Goal: Find specific page/section: Find specific page/section

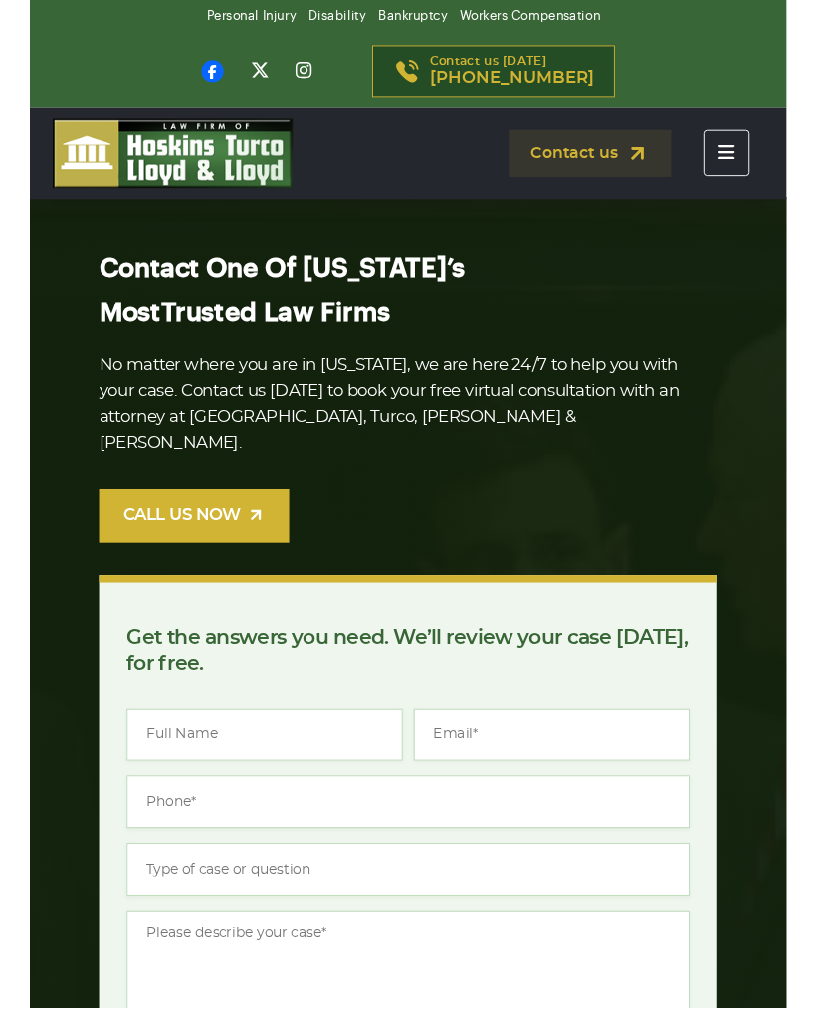
scroll to position [-22, 0]
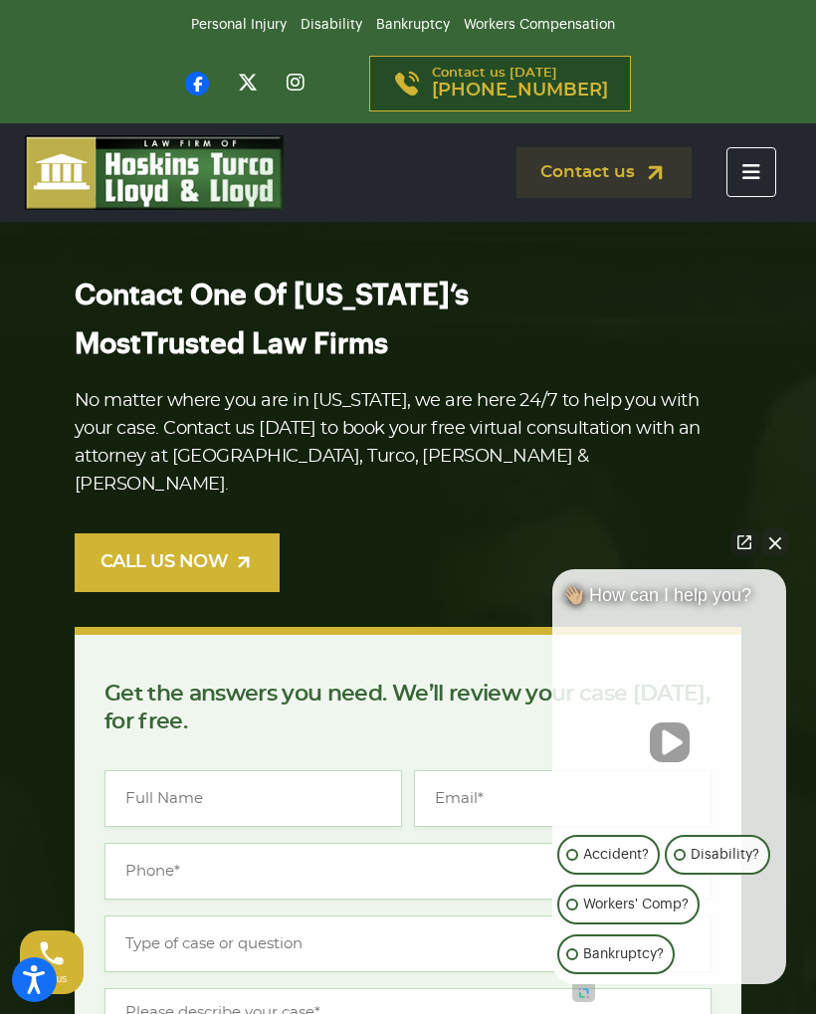
click at [782, 546] on button "Close Intaker Chat Widget" at bounding box center [775, 542] width 28 height 28
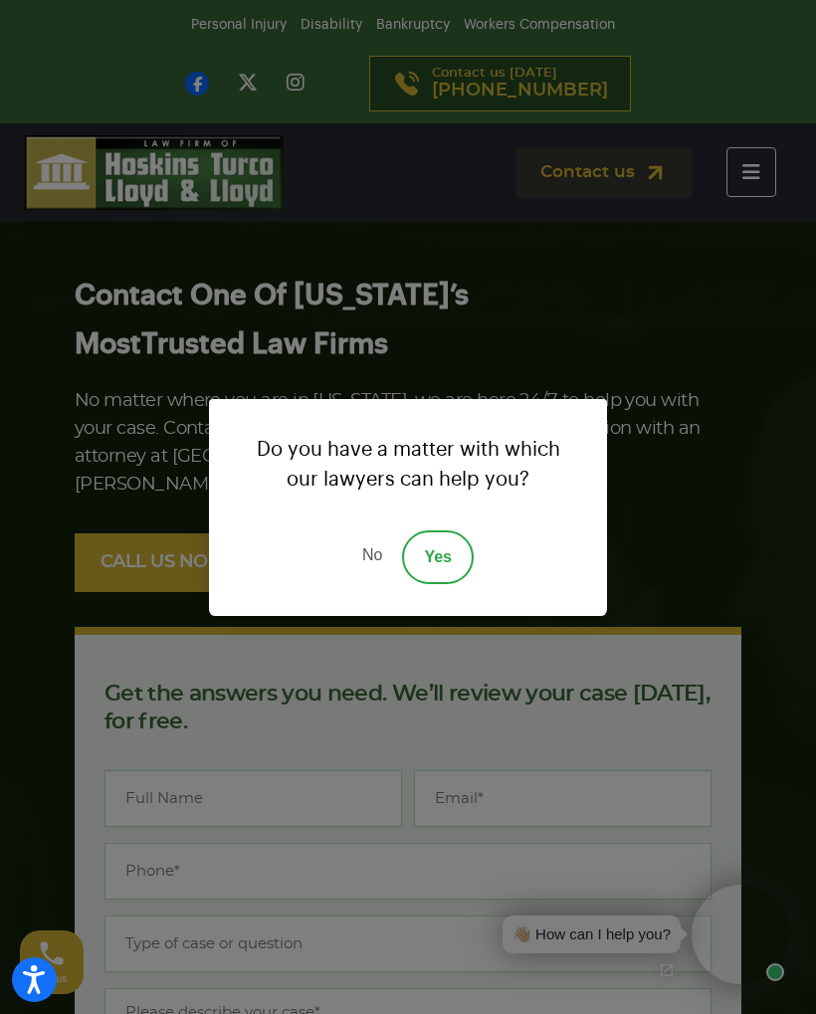
click at [376, 558] on link "No" at bounding box center [372, 557] width 60 height 54
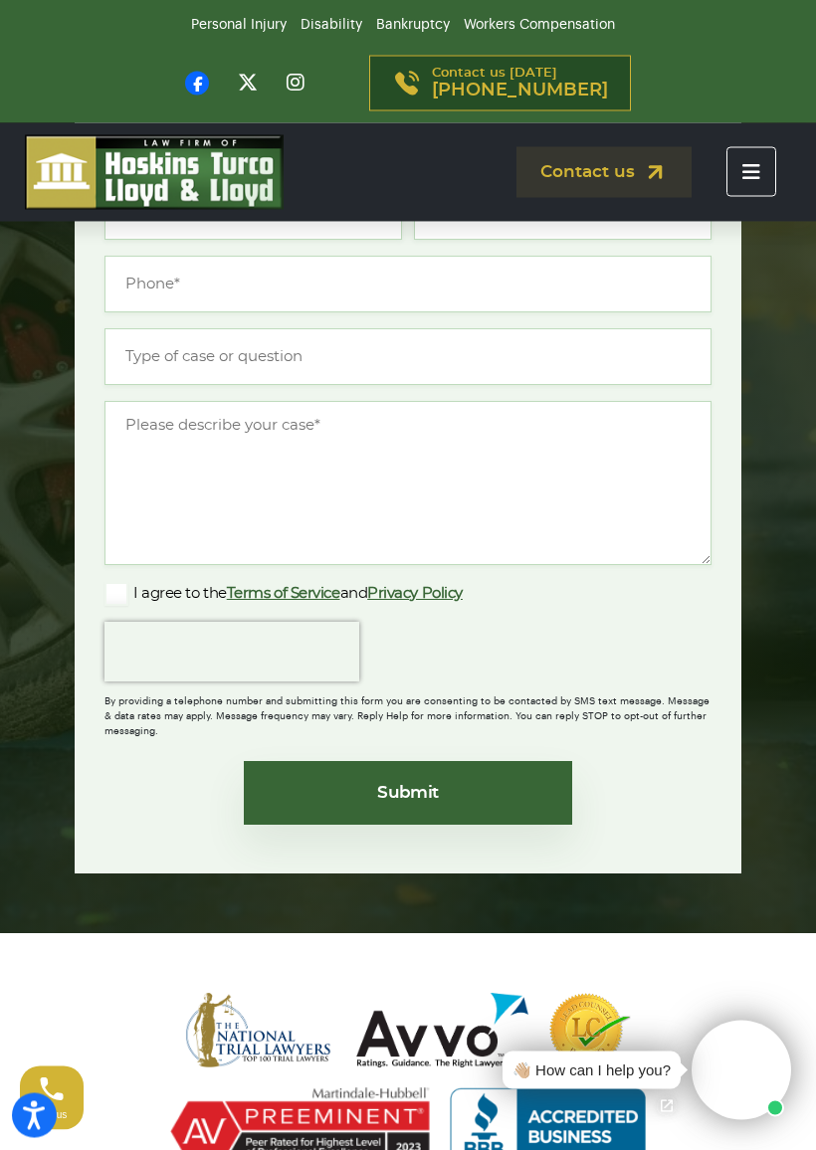
scroll to position [763, 0]
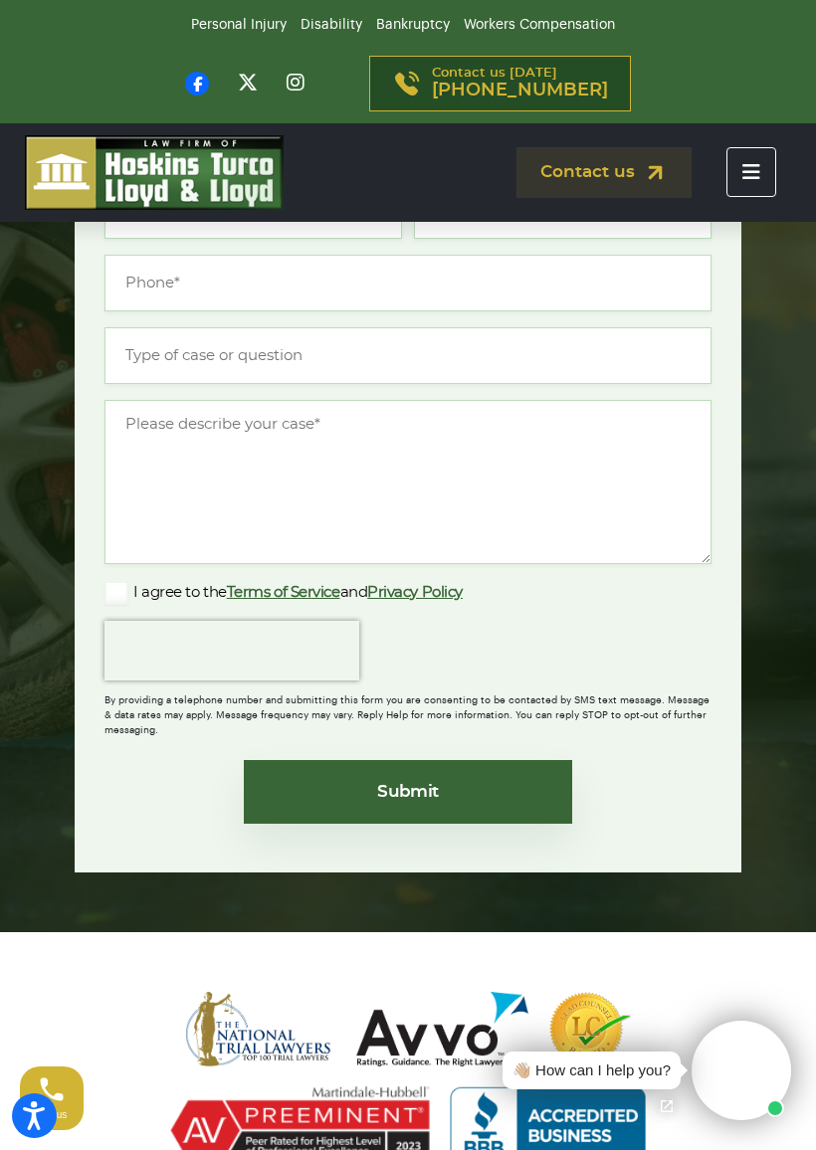
click at [755, 173] on icon "Toggle navigation" at bounding box center [751, 172] width 18 height 20
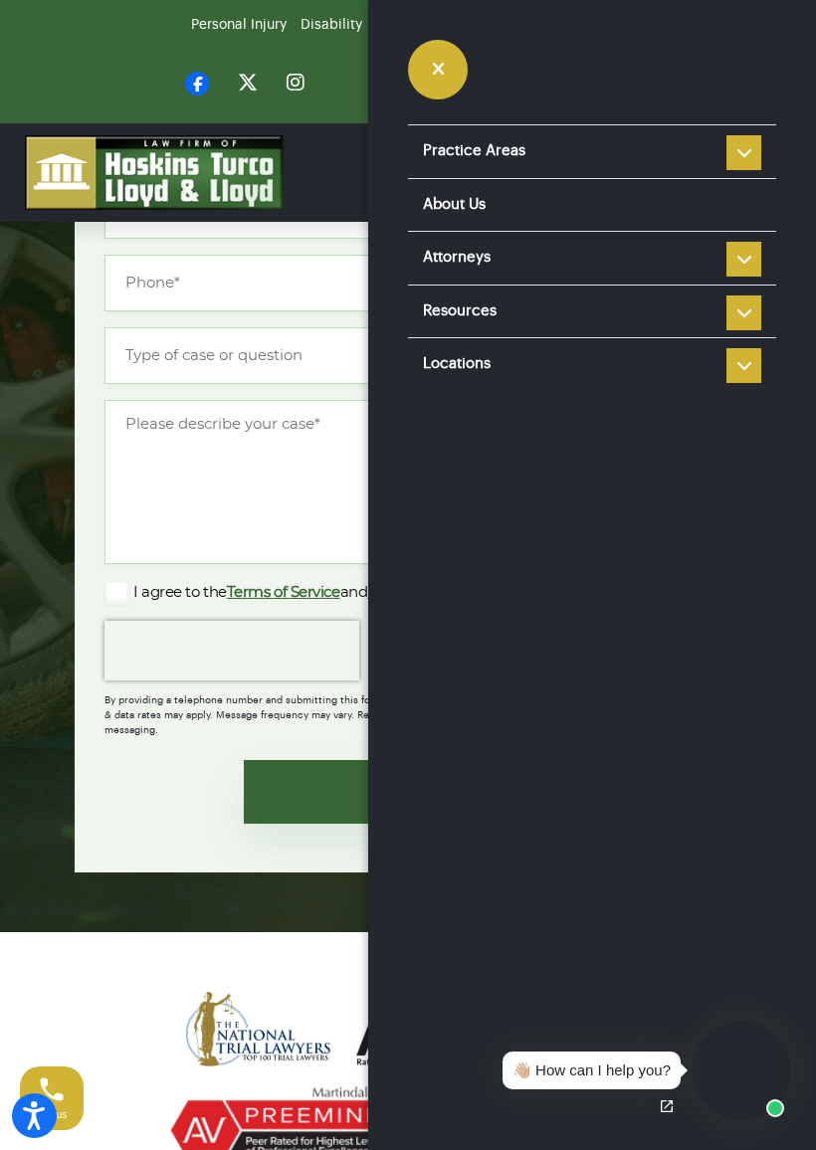
click at [743, 365] on li "Locations Port St Lucie Vero Beach Fort Pierce Okeechobee" at bounding box center [592, 364] width 368 height 54
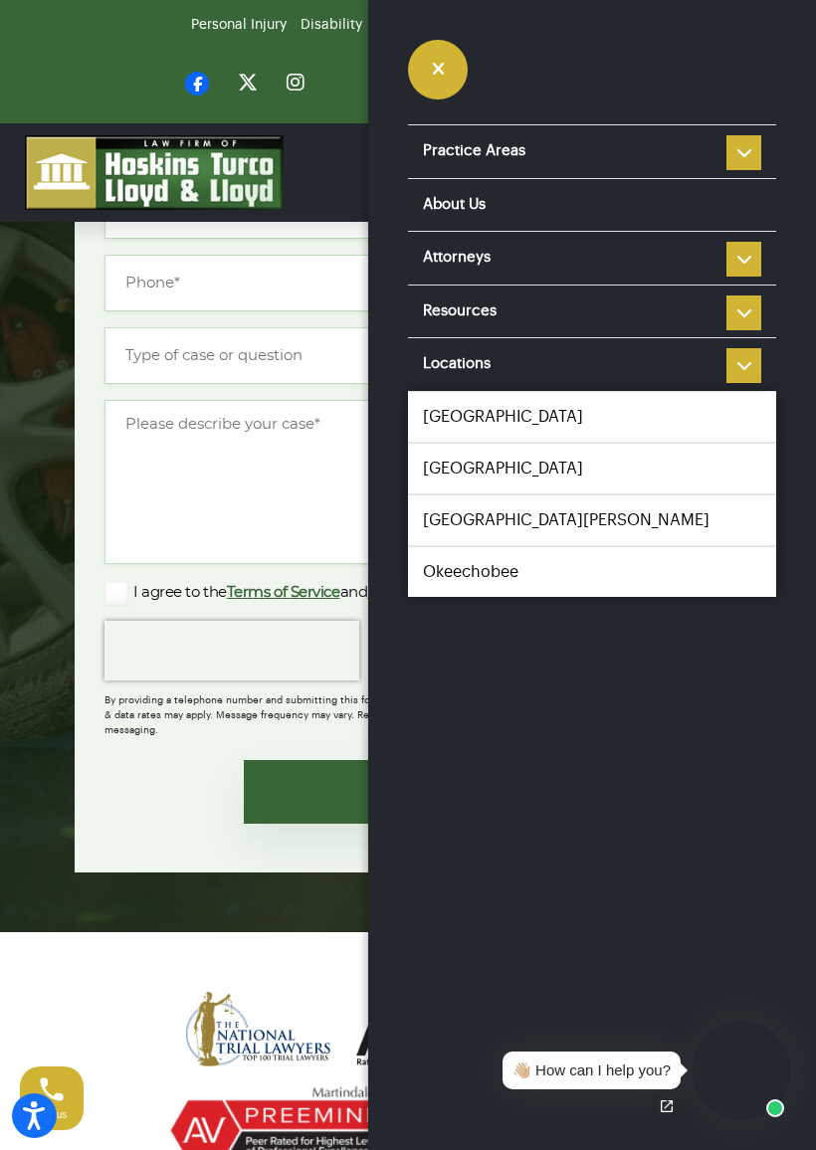
click at [475, 464] on link "[GEOGRAPHIC_DATA]" at bounding box center [592, 469] width 368 height 50
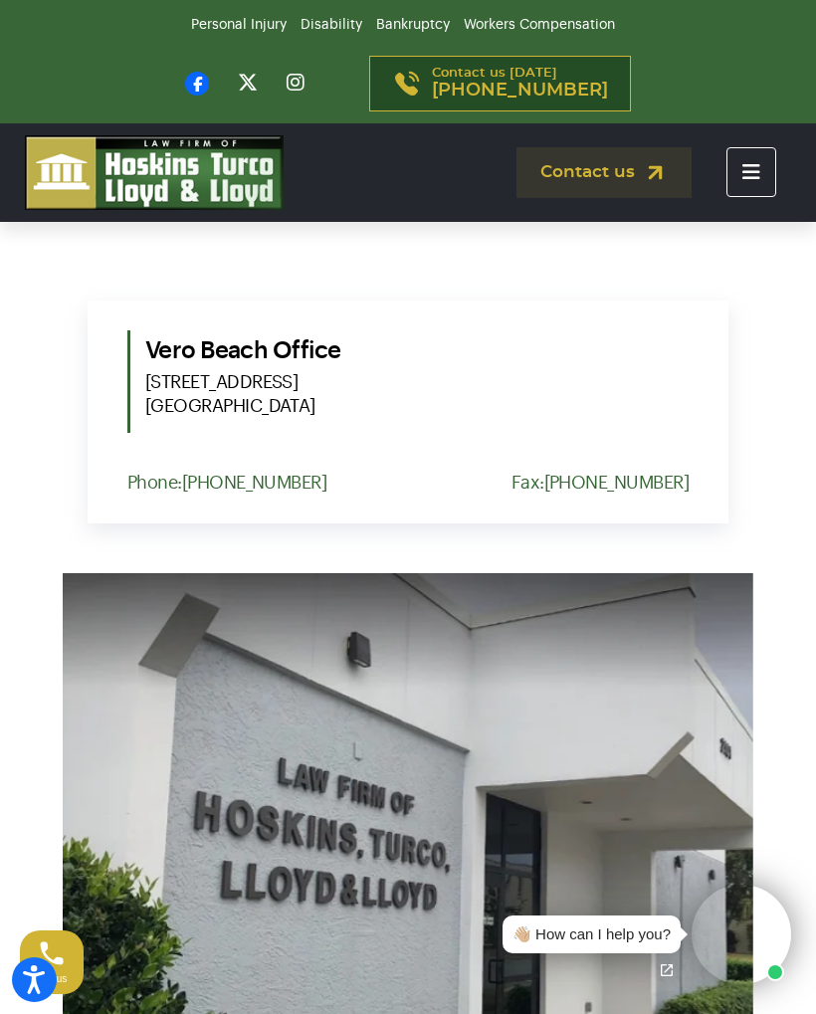
scroll to position [714, 0]
click at [28, 1013] on section "Contact our attorneys to discuss your case. Get a free consultation Our offices…" at bounding box center [408, 477] width 816 height 1388
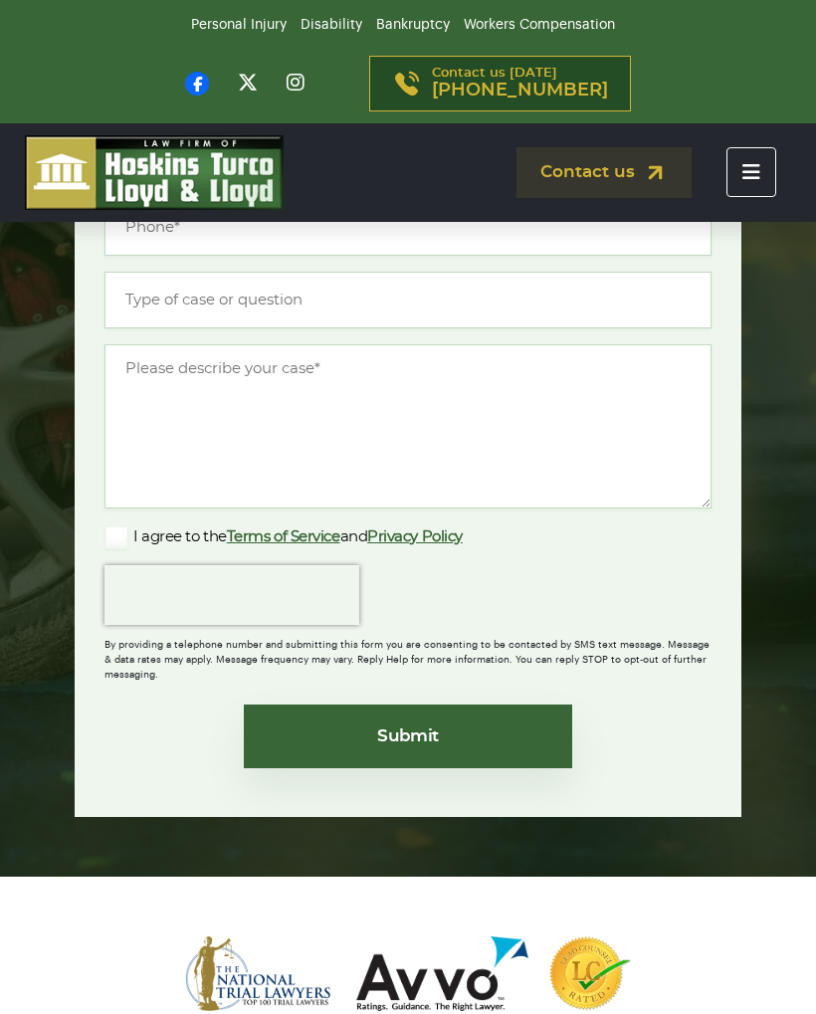
scroll to position [819, 0]
